Goal: Task Accomplishment & Management: Complete application form

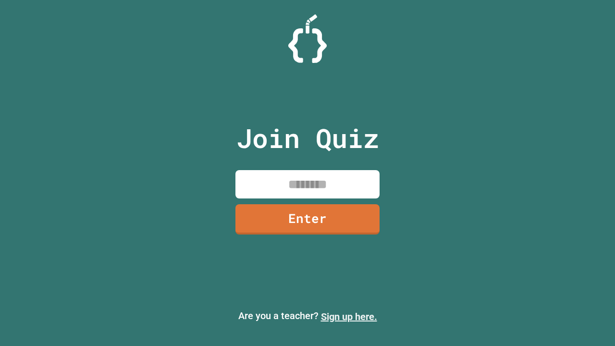
click at [349, 316] on link "Sign up here." at bounding box center [349, 317] width 56 height 12
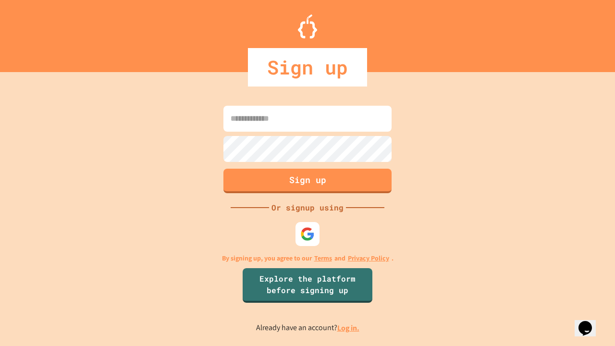
click at [349, 327] on link "Log in." at bounding box center [348, 328] width 22 height 10
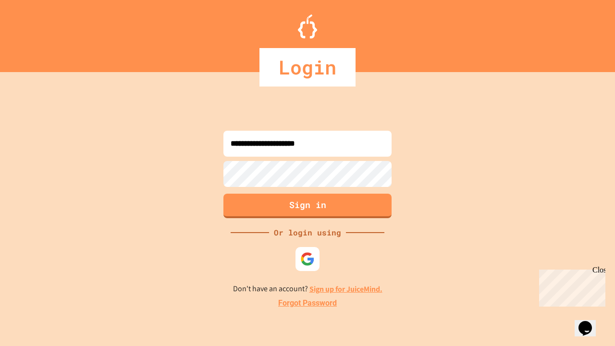
type input "**********"
